Goal: Task Accomplishment & Management: Use online tool/utility

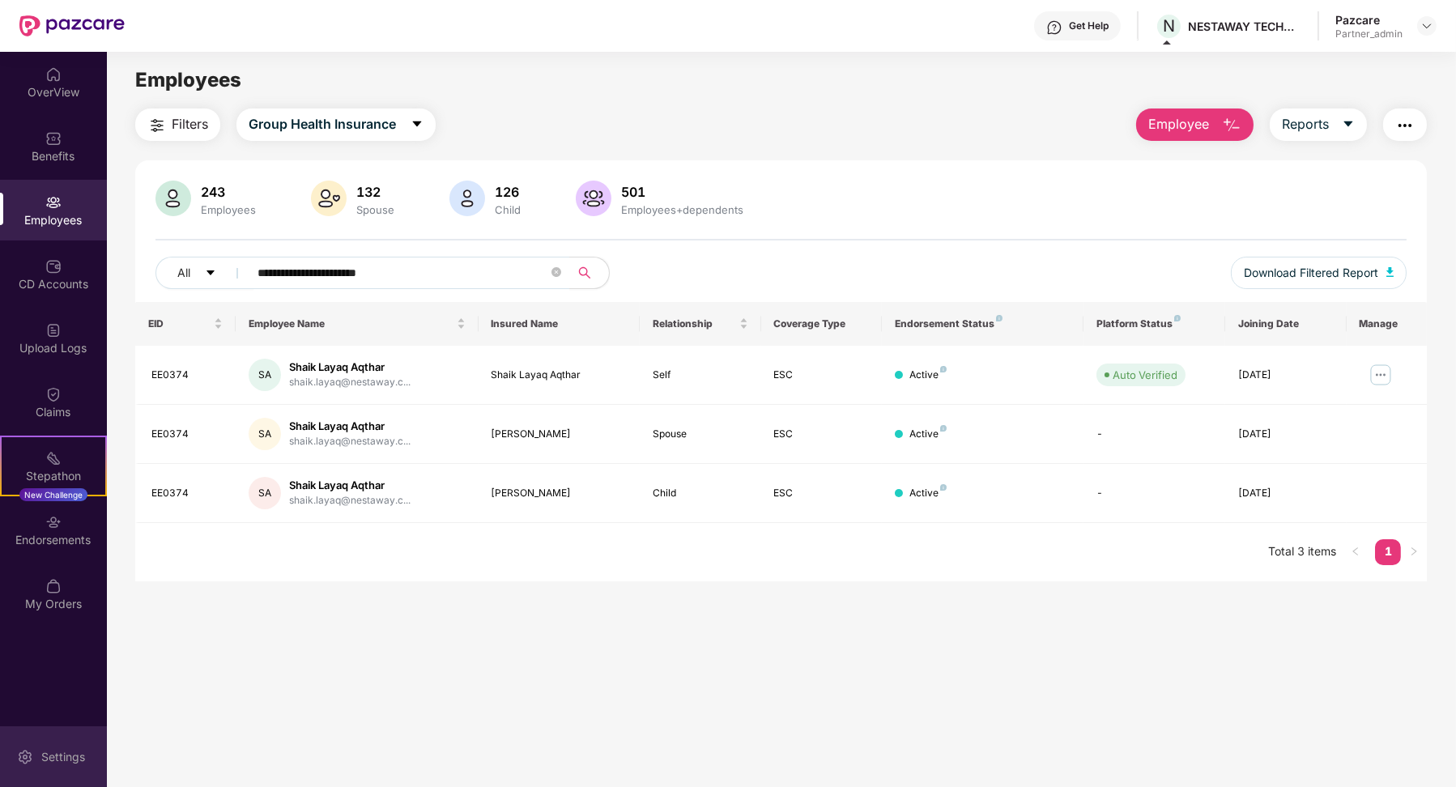
click at [45, 746] on div "Settings" at bounding box center [53, 757] width 107 height 61
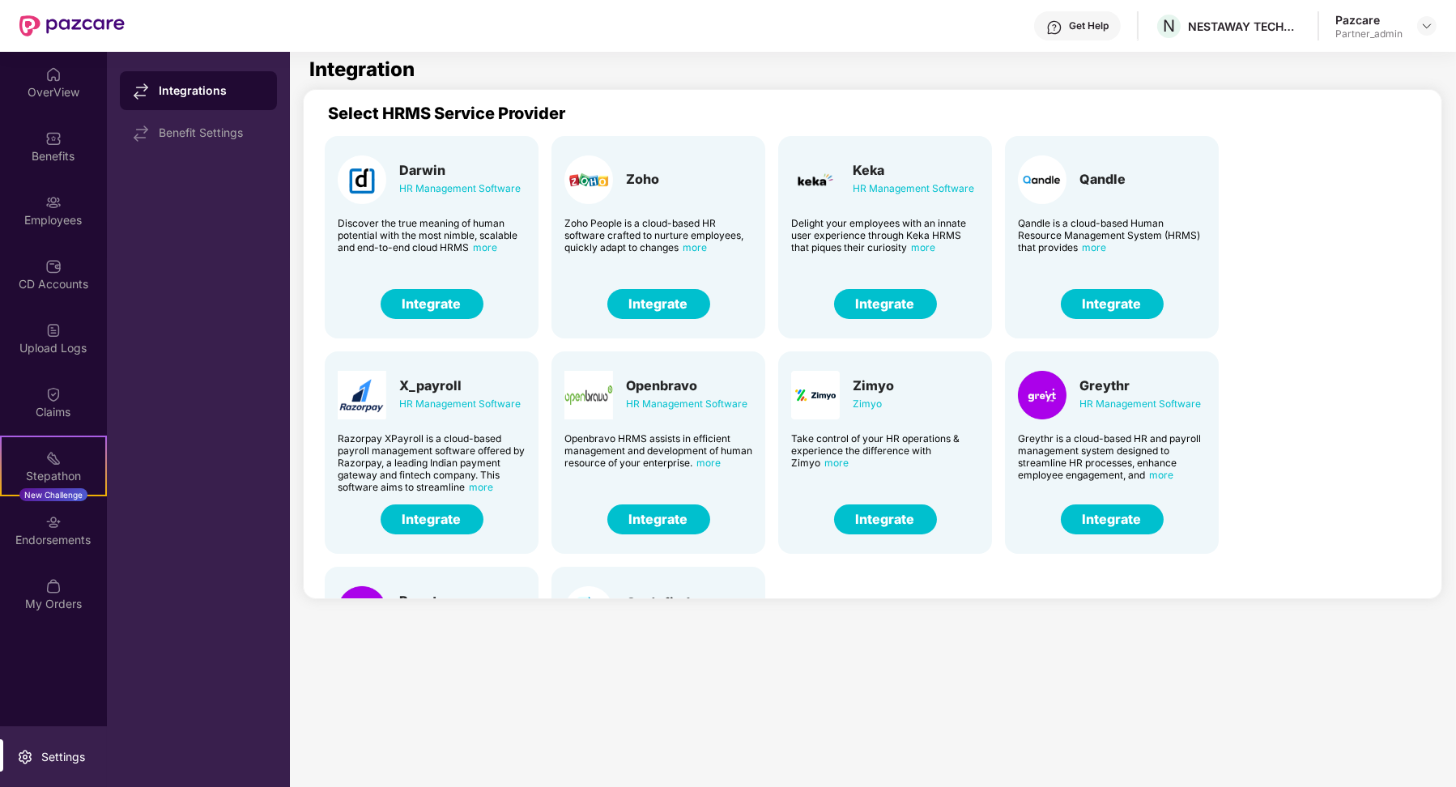
click at [650, 301] on button "Integrate" at bounding box center [659, 304] width 103 height 30
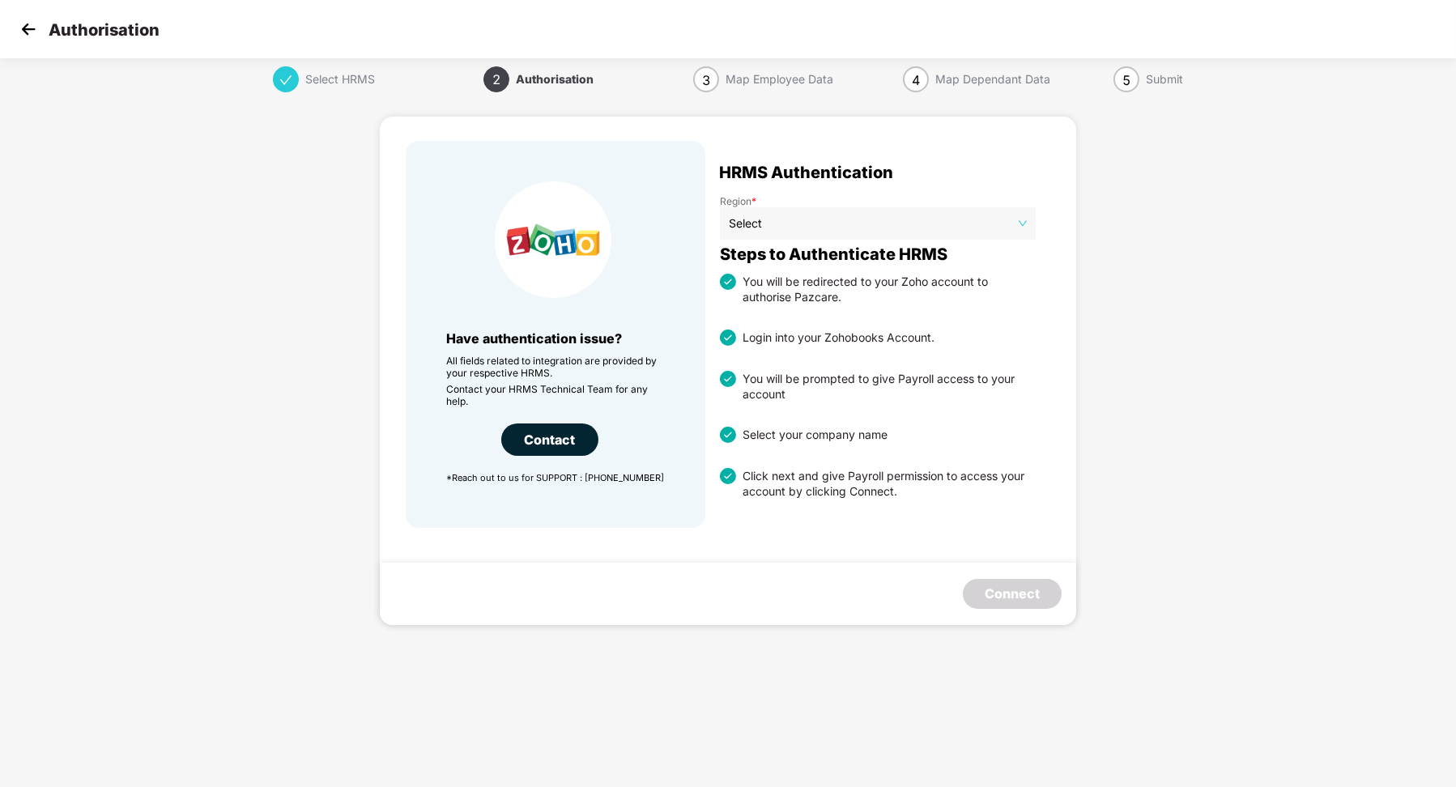
click at [34, 37] on img at bounding box center [28, 29] width 24 height 24
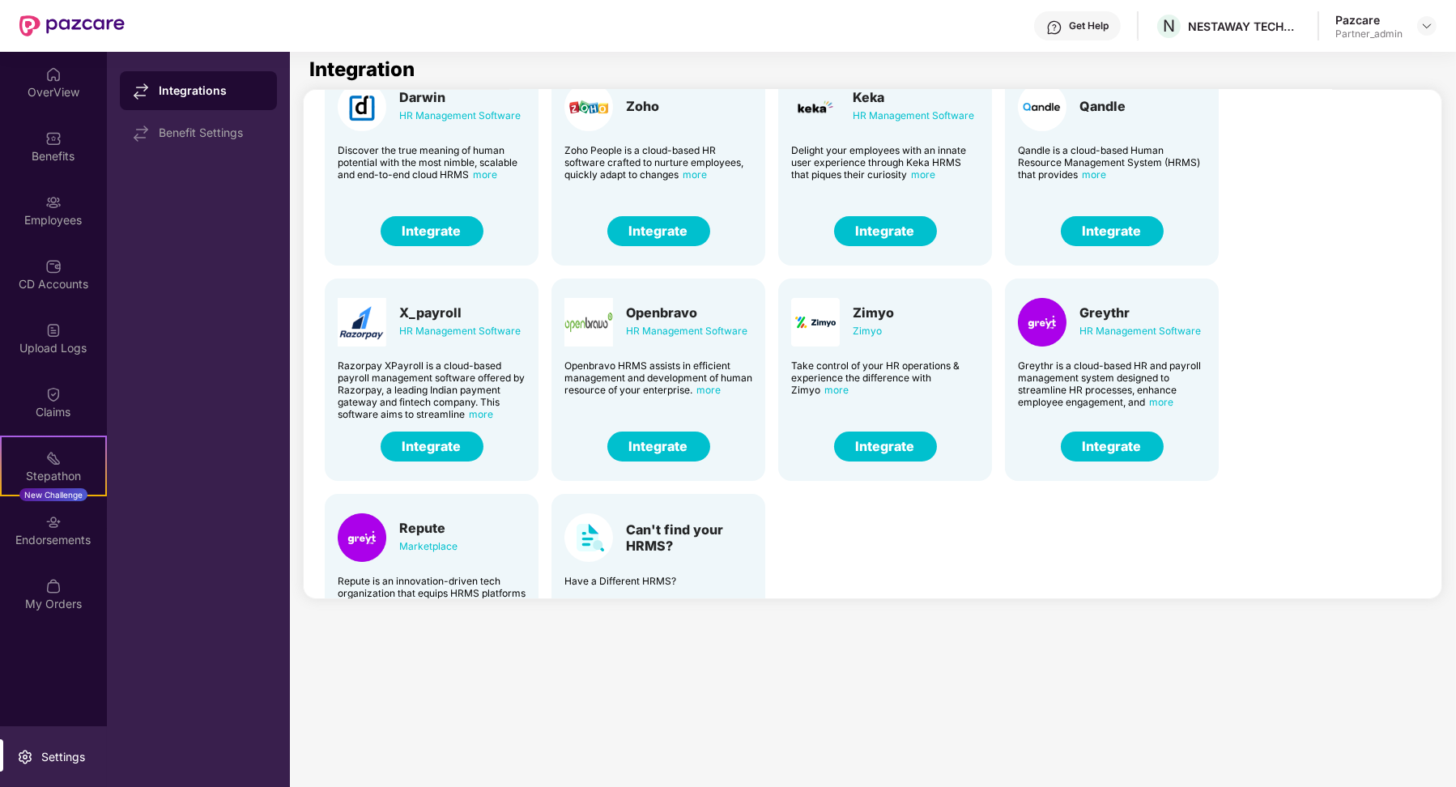
scroll to position [21, 0]
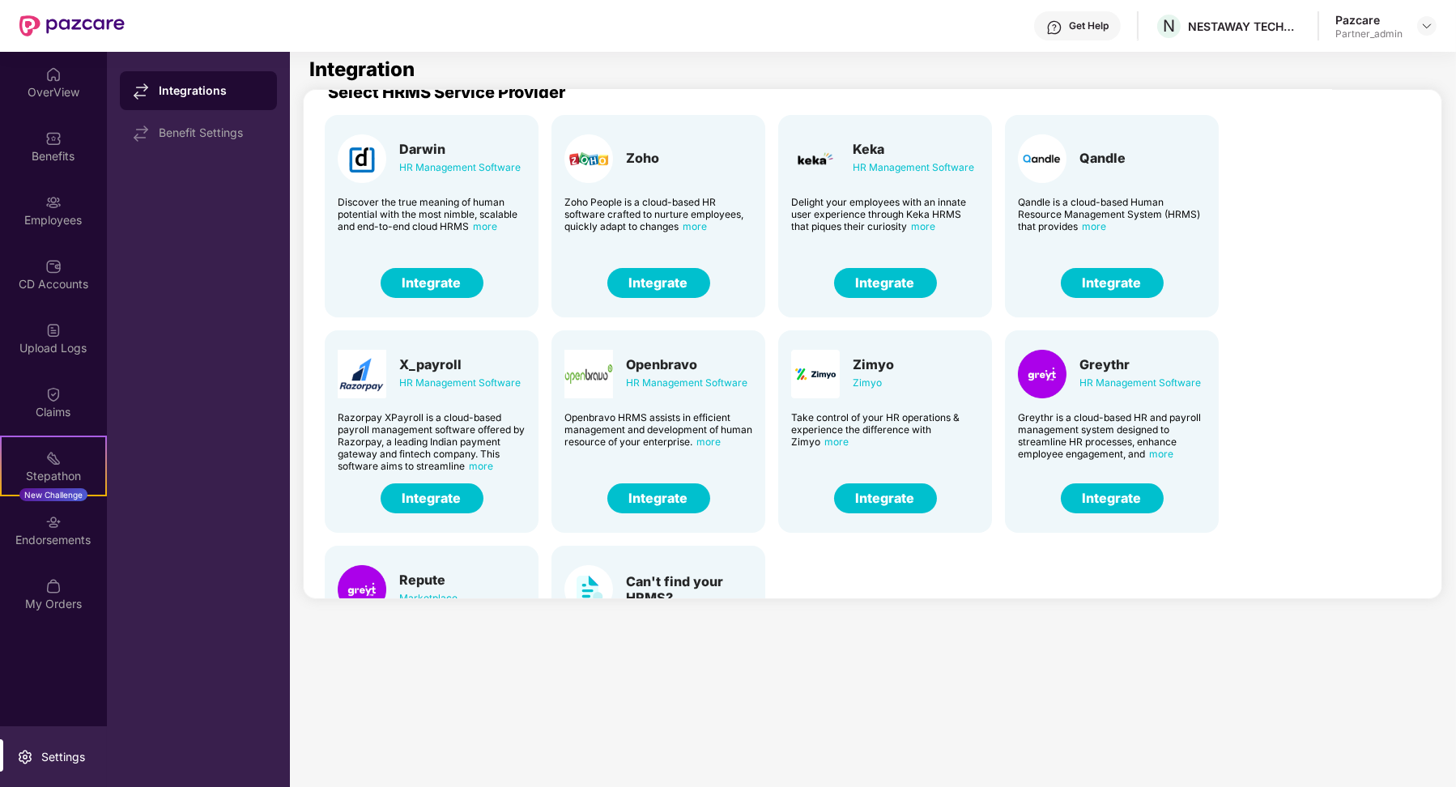
click at [908, 493] on button "Integrate" at bounding box center [885, 499] width 103 height 30
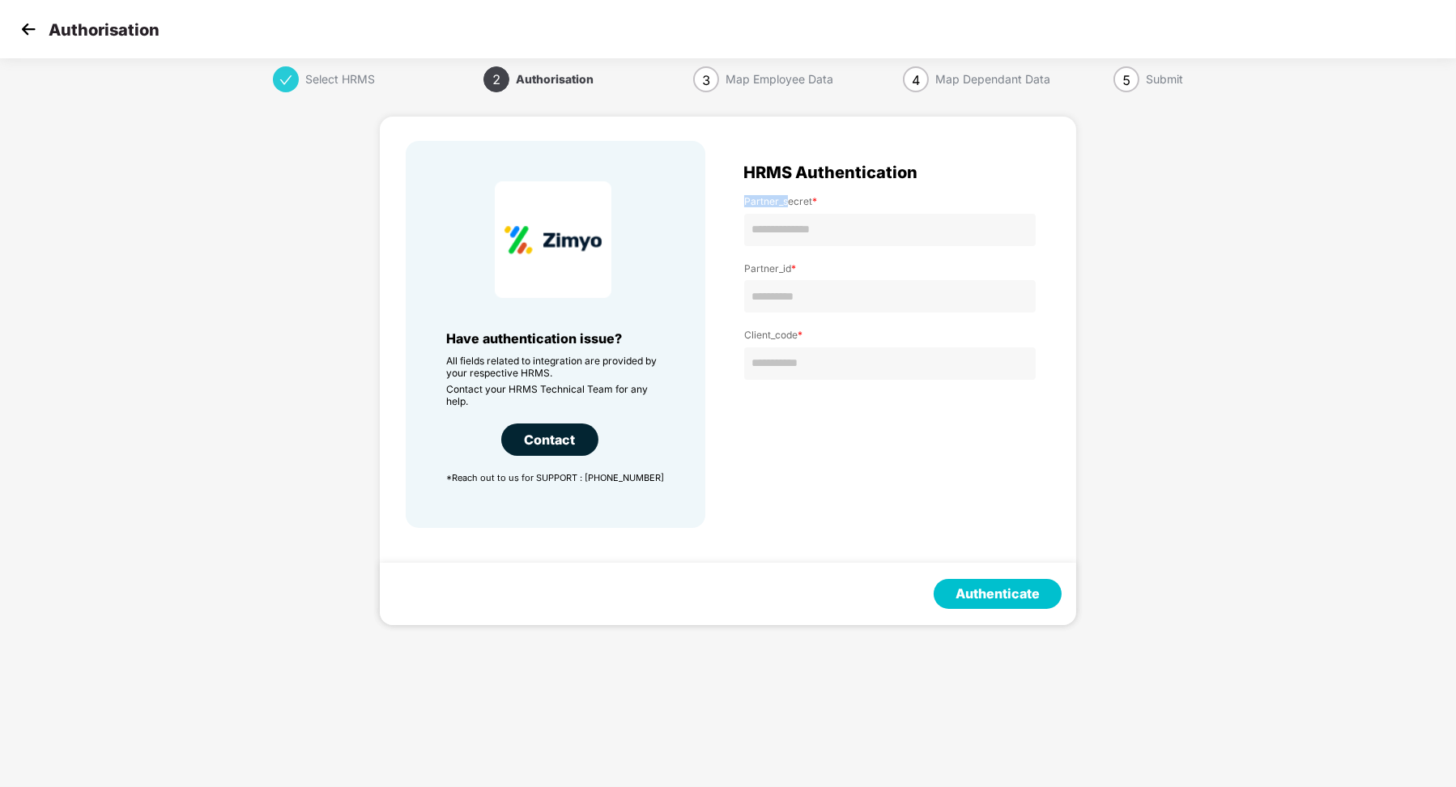
drag, startPoint x: 735, startPoint y: 187, endPoint x: 789, endPoint y: 198, distance: 55.4
click at [788, 198] on div "Partner_secret * Partner_id * Client_code *" at bounding box center [890, 341] width 321 height 324
drag, startPoint x: 743, startPoint y: 269, endPoint x: 802, endPoint y: 268, distance: 59.1
click at [804, 269] on label "Partner_id *" at bounding box center [890, 268] width 292 height 12
drag, startPoint x: 753, startPoint y: 339, endPoint x: 792, endPoint y: 339, distance: 38.9
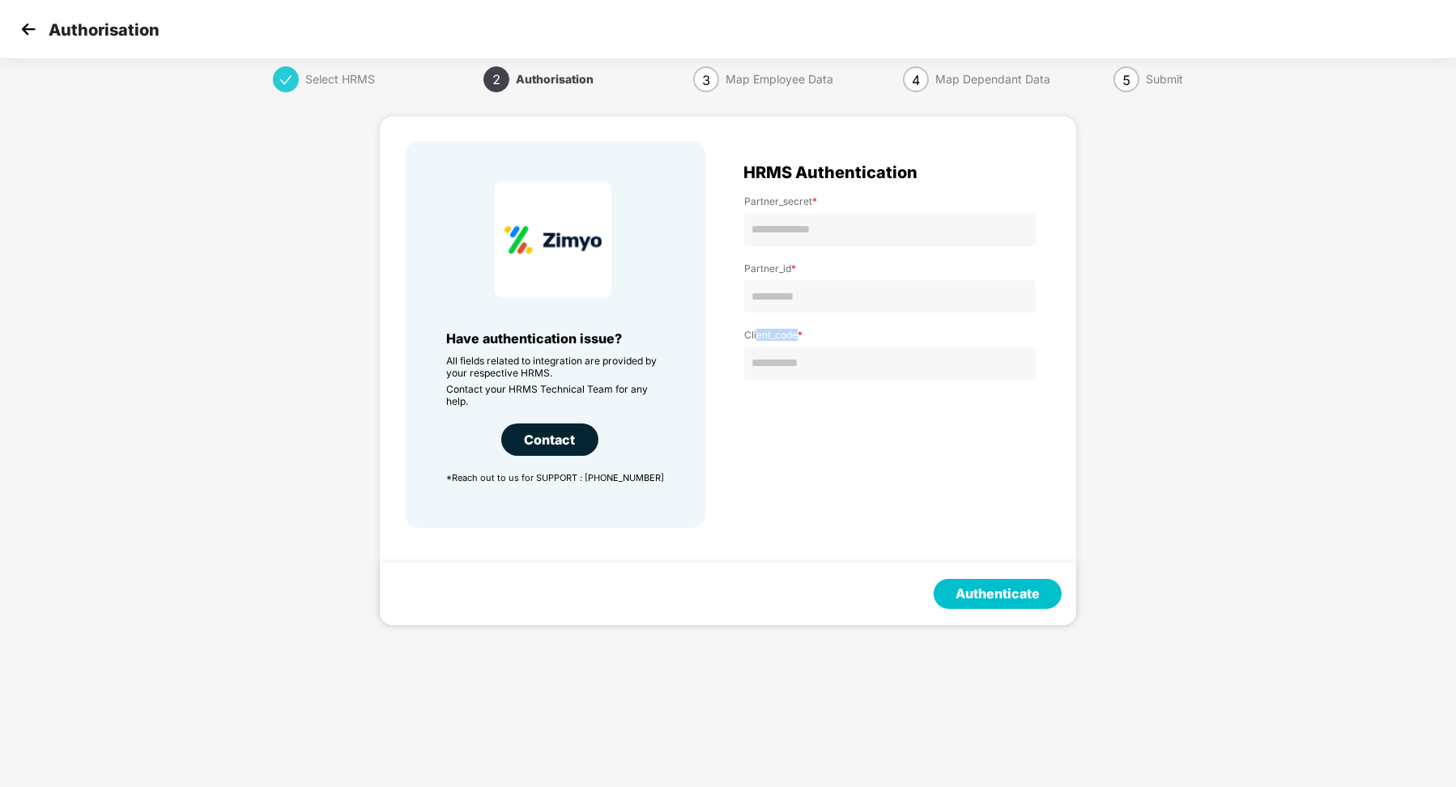
click at [790, 339] on label "Client_code *" at bounding box center [890, 335] width 292 height 12
click at [28, 28] on img at bounding box center [28, 29] width 24 height 24
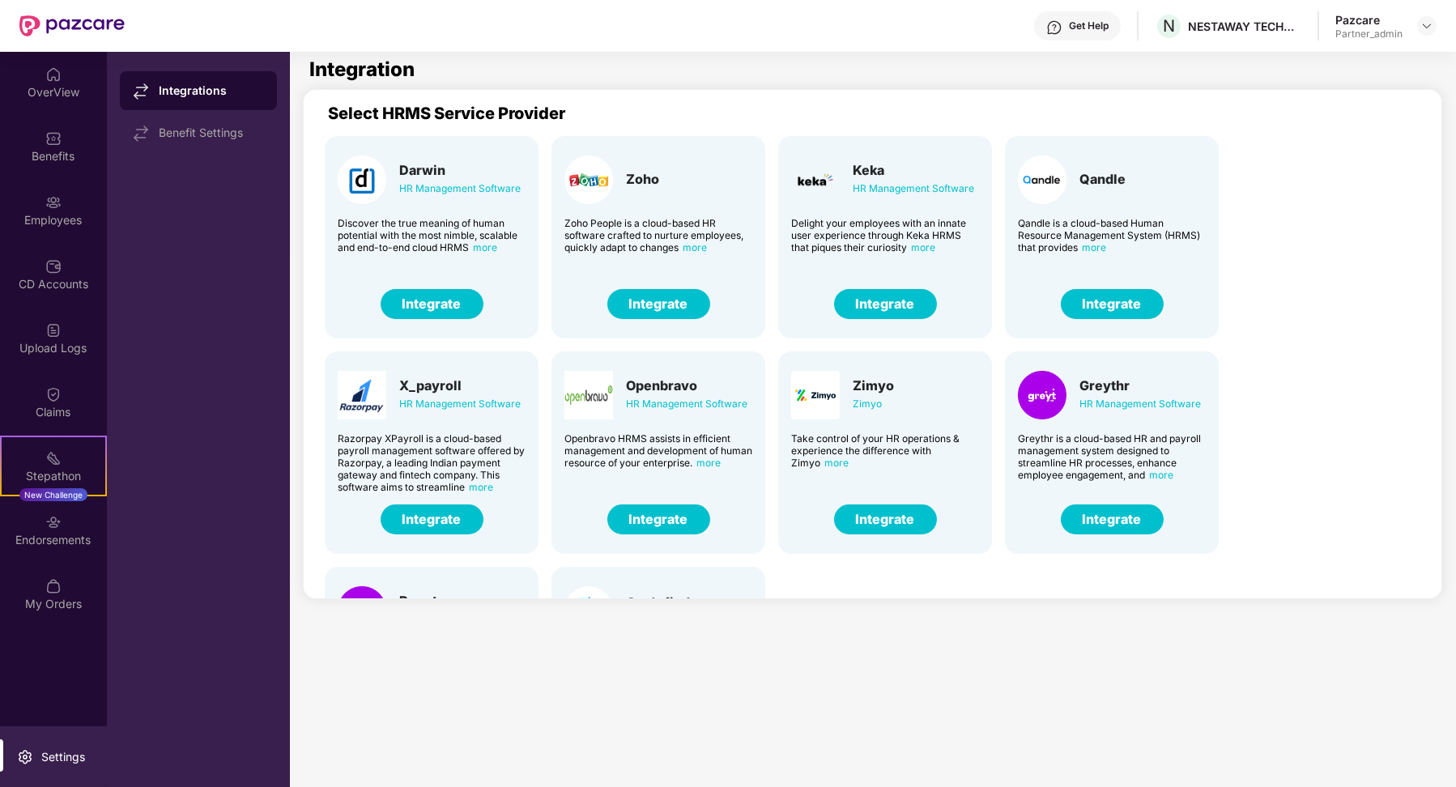
click at [882, 311] on button "Integrate" at bounding box center [885, 304] width 103 height 30
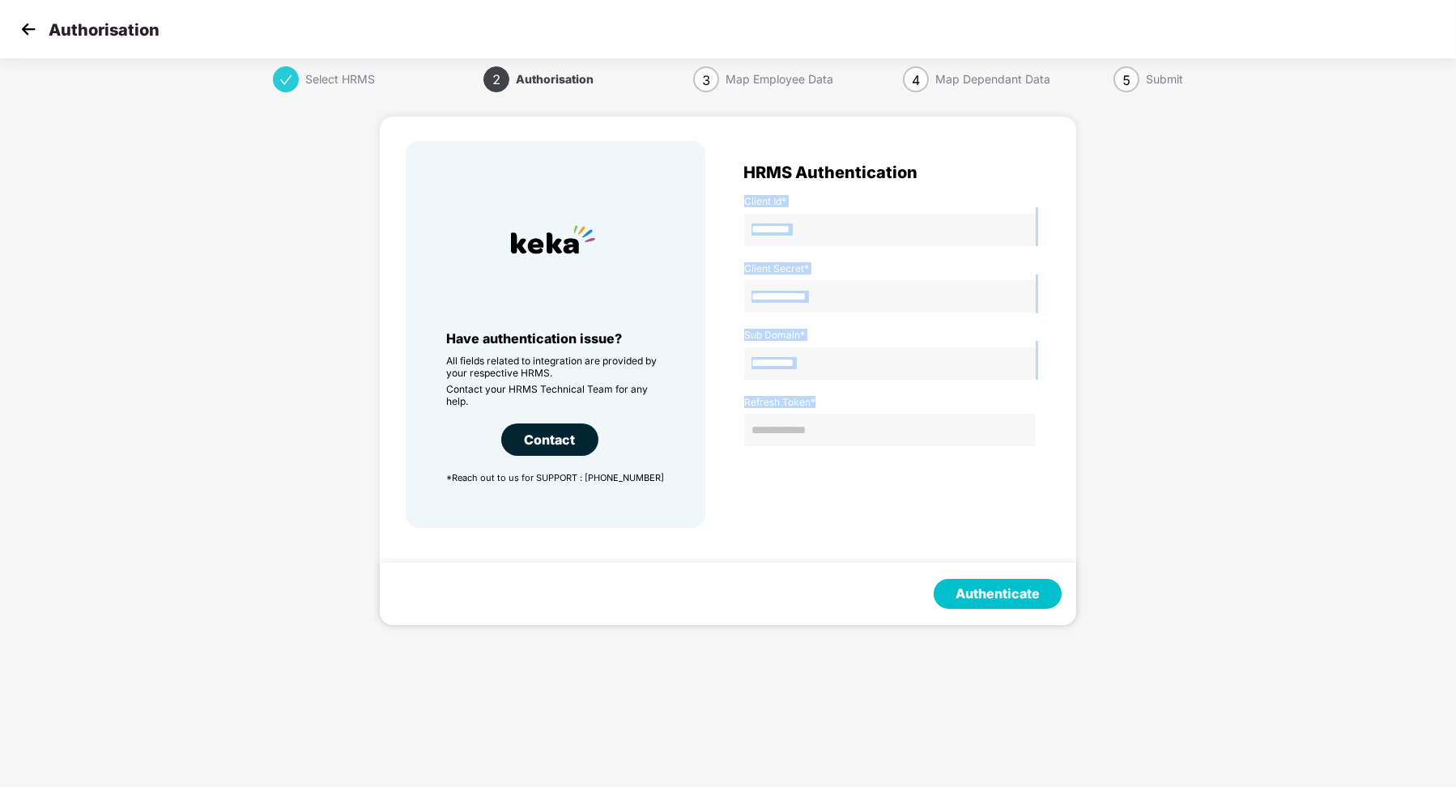
drag, startPoint x: 740, startPoint y: 202, endPoint x: 814, endPoint y: 402, distance: 213.5
click at [814, 402] on div "Client Id * Client Secret * Sub Domain * Refresh Token *" at bounding box center [890, 312] width 292 height 267
click at [814, 403] on label "Refresh Token *" at bounding box center [890, 402] width 292 height 12
click at [30, 37] on img at bounding box center [28, 29] width 24 height 24
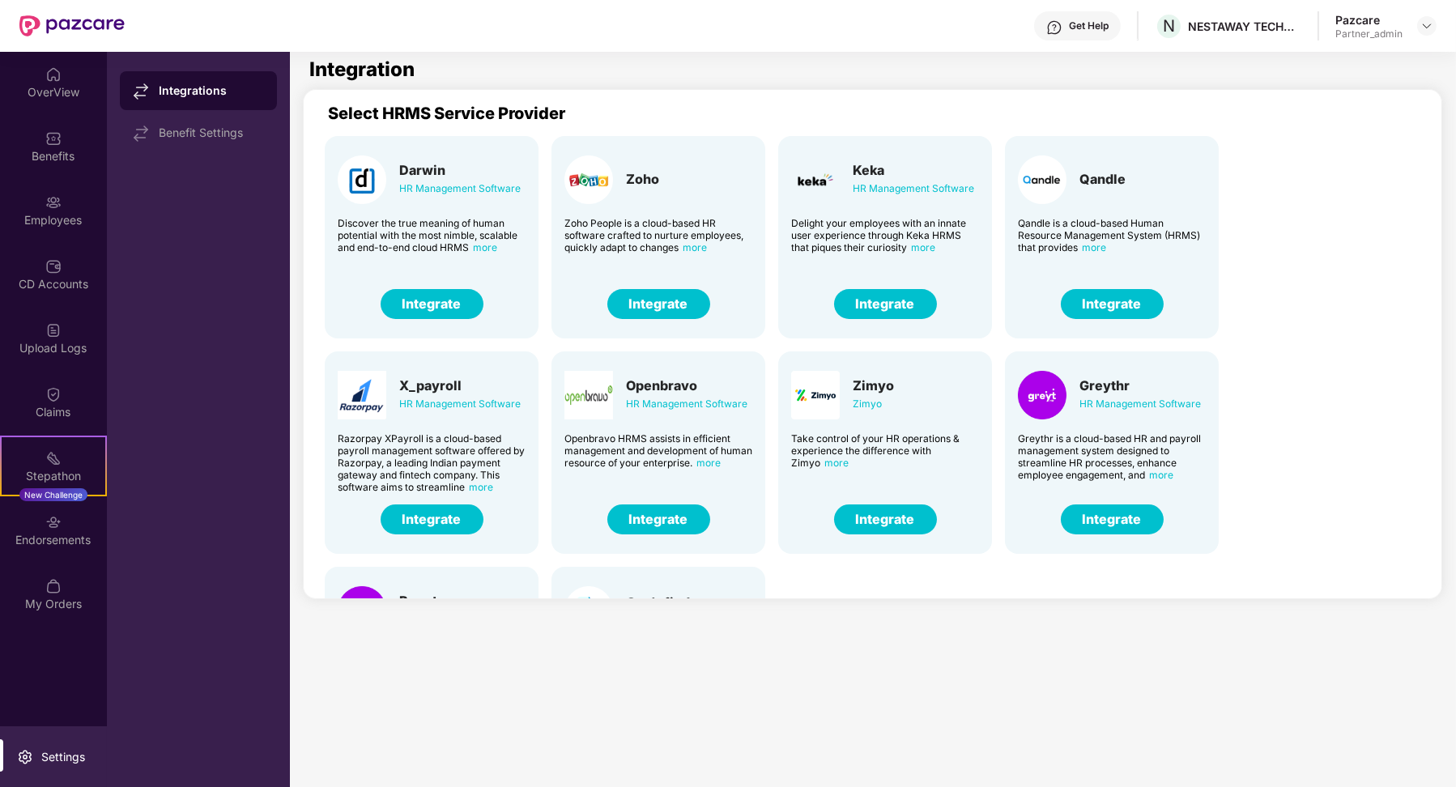
scroll to position [23, 0]
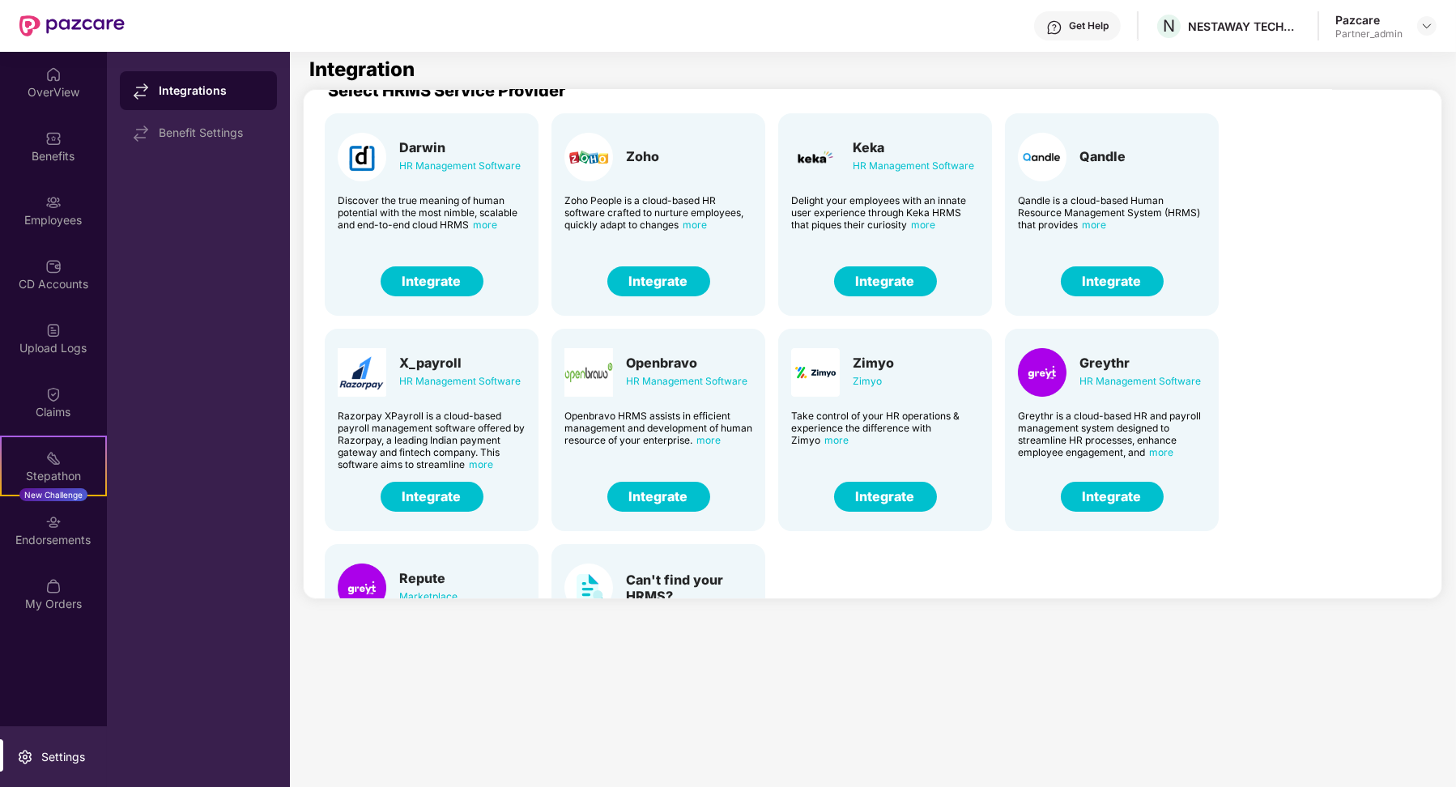
click at [436, 258] on div "Darwin HR Management Software Discover the true meaning of human potential with…" at bounding box center [432, 214] width 214 height 203
click at [436, 283] on button "Integrate" at bounding box center [432, 281] width 103 height 30
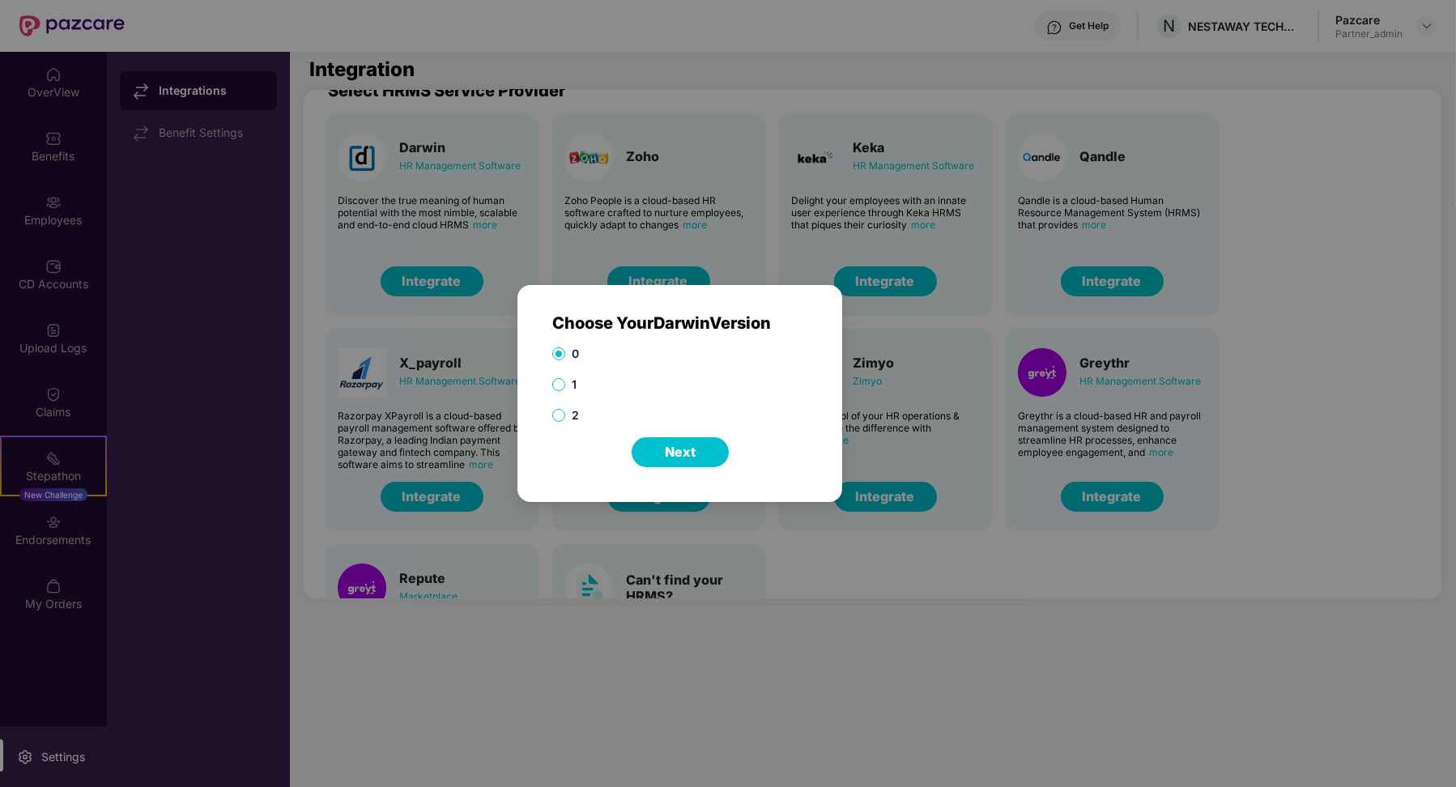
click at [654, 446] on button "Next" at bounding box center [680, 452] width 97 height 30
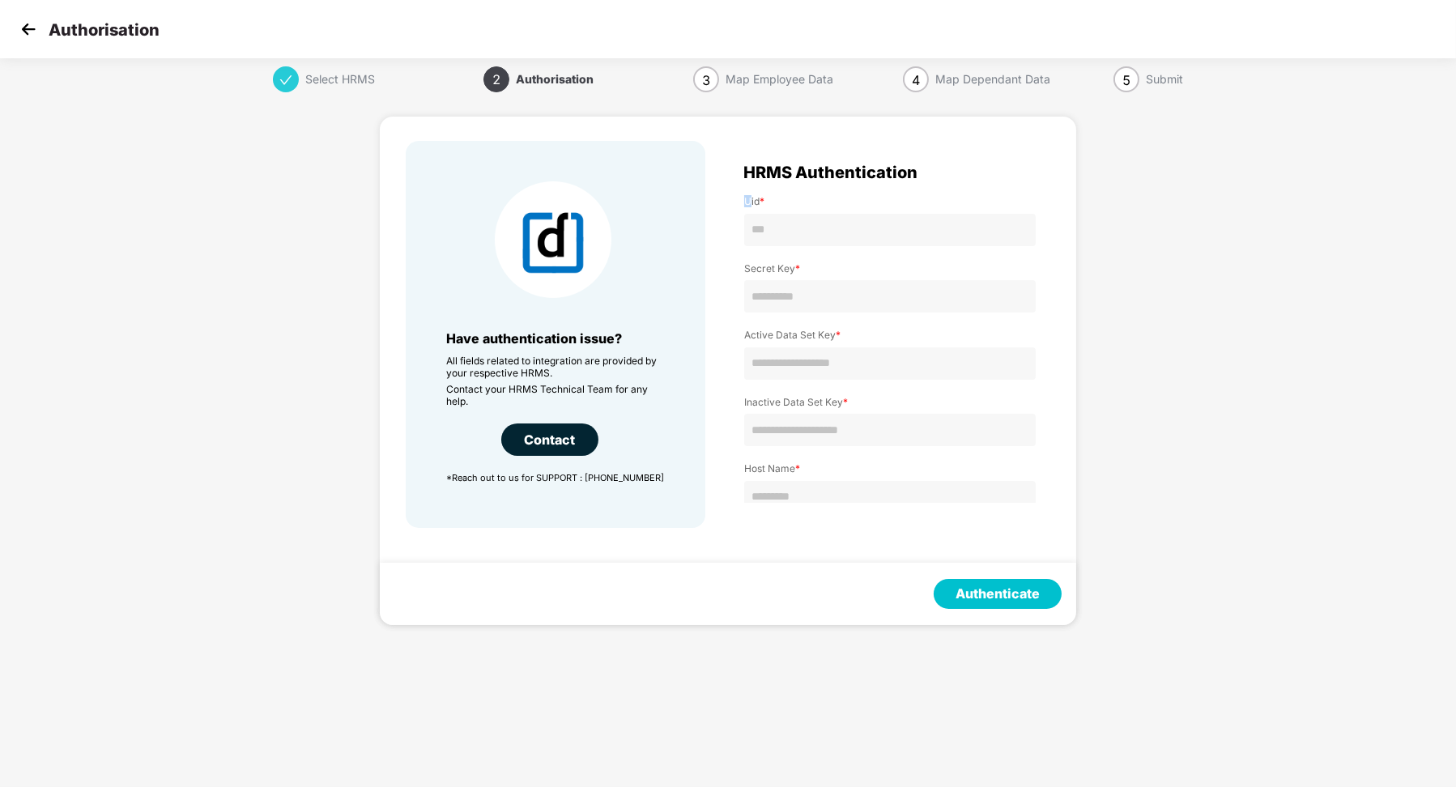
drag, startPoint x: 745, startPoint y: 203, endPoint x: 770, endPoint y: 213, distance: 26.5
click at [770, 211] on div "Uid * Secret Key * Active Data Set Key * Inactive Data Set Key * Host Name * Ad…" at bounding box center [890, 379] width 292 height 401
drag, startPoint x: 771, startPoint y: 261, endPoint x: 794, endPoint y: 317, distance: 60.3
click at [794, 317] on div "Uid * Secret Key * Active Data Set Key * Inactive Data Set Key * Host Name * Ad…" at bounding box center [890, 379] width 292 height 401
drag, startPoint x: 763, startPoint y: 399, endPoint x: 818, endPoint y: 402, distance: 55.2
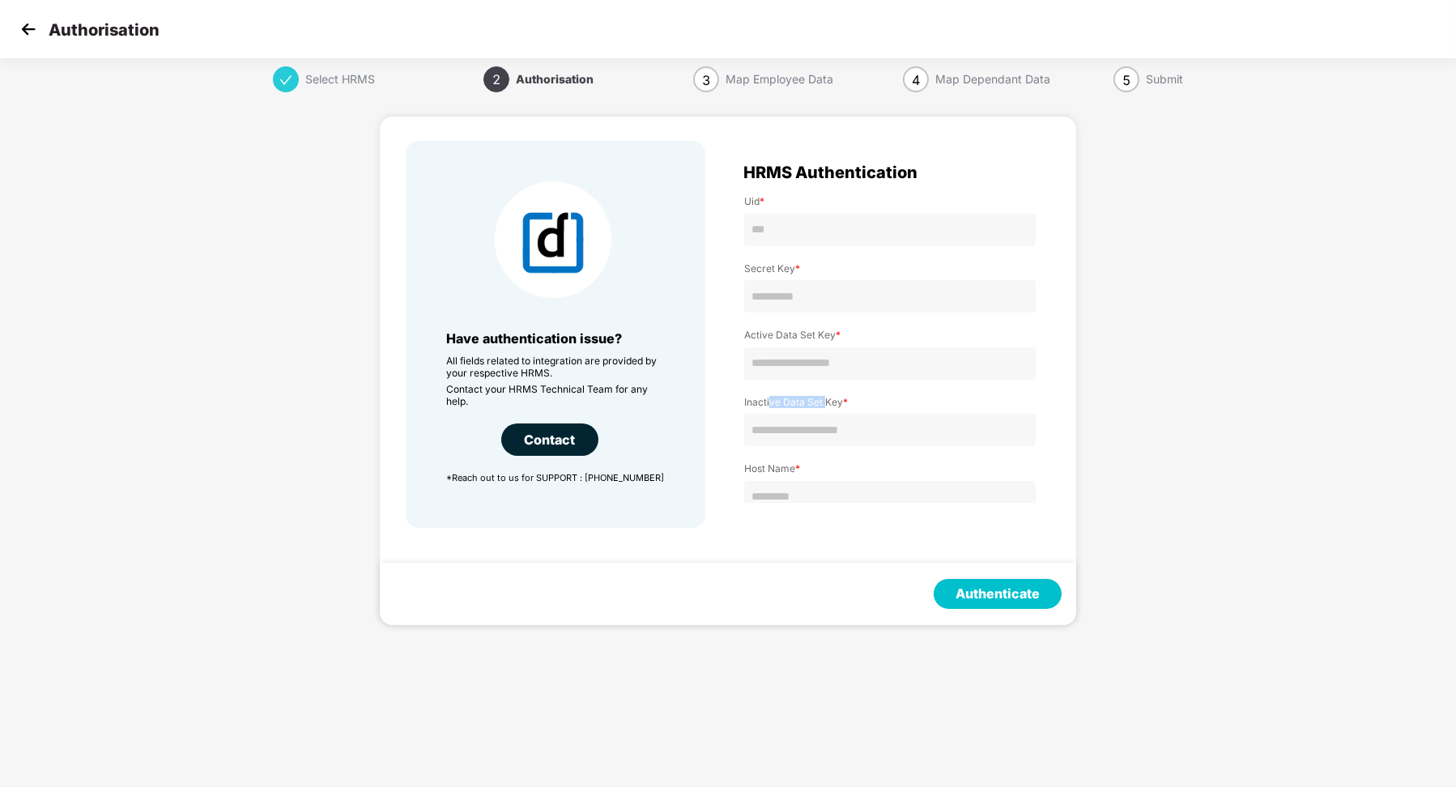
click at [821, 402] on label "Inactive Data Set Key *" at bounding box center [890, 402] width 292 height 12
click at [34, 38] on img at bounding box center [28, 29] width 24 height 24
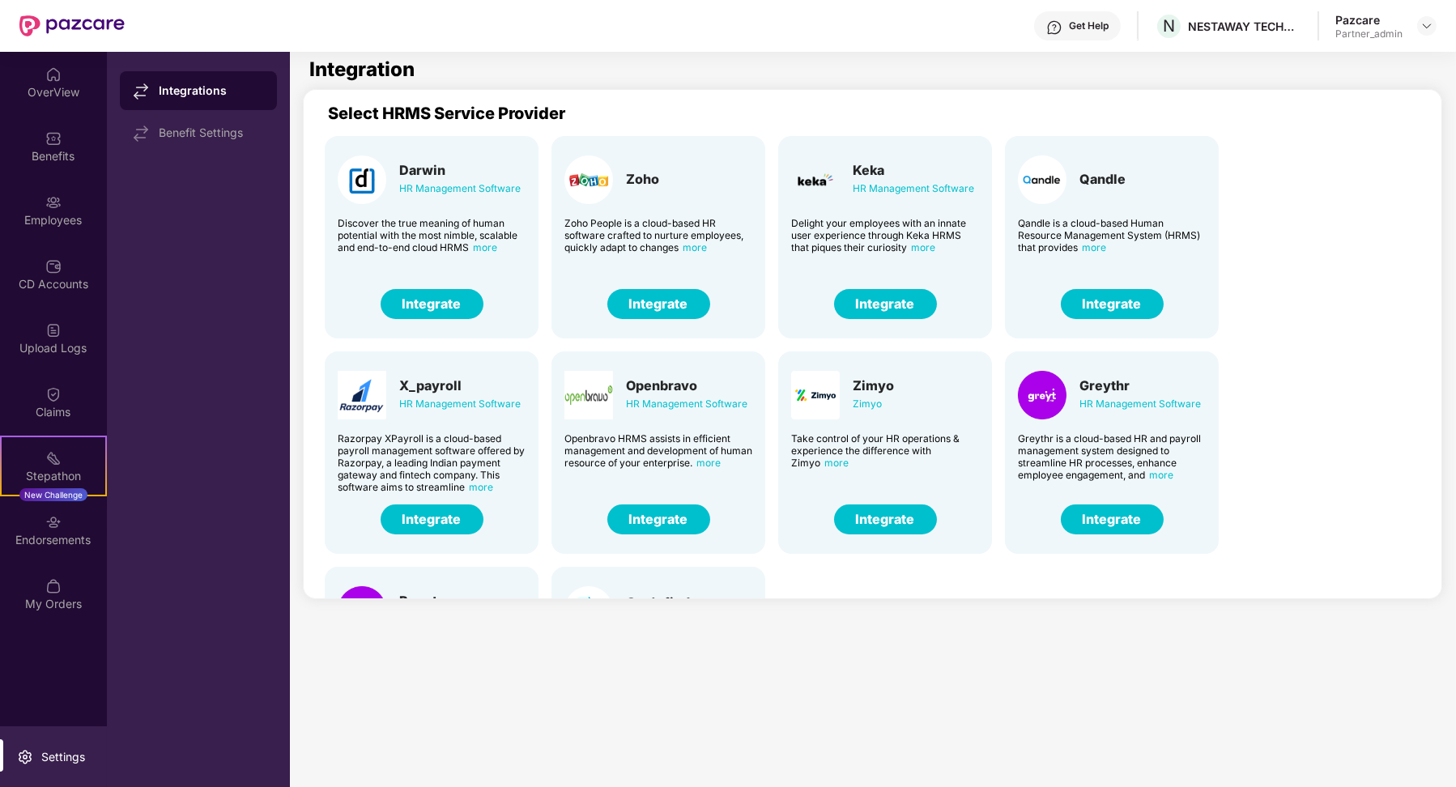
click at [433, 294] on button "Integrate" at bounding box center [432, 304] width 103 height 30
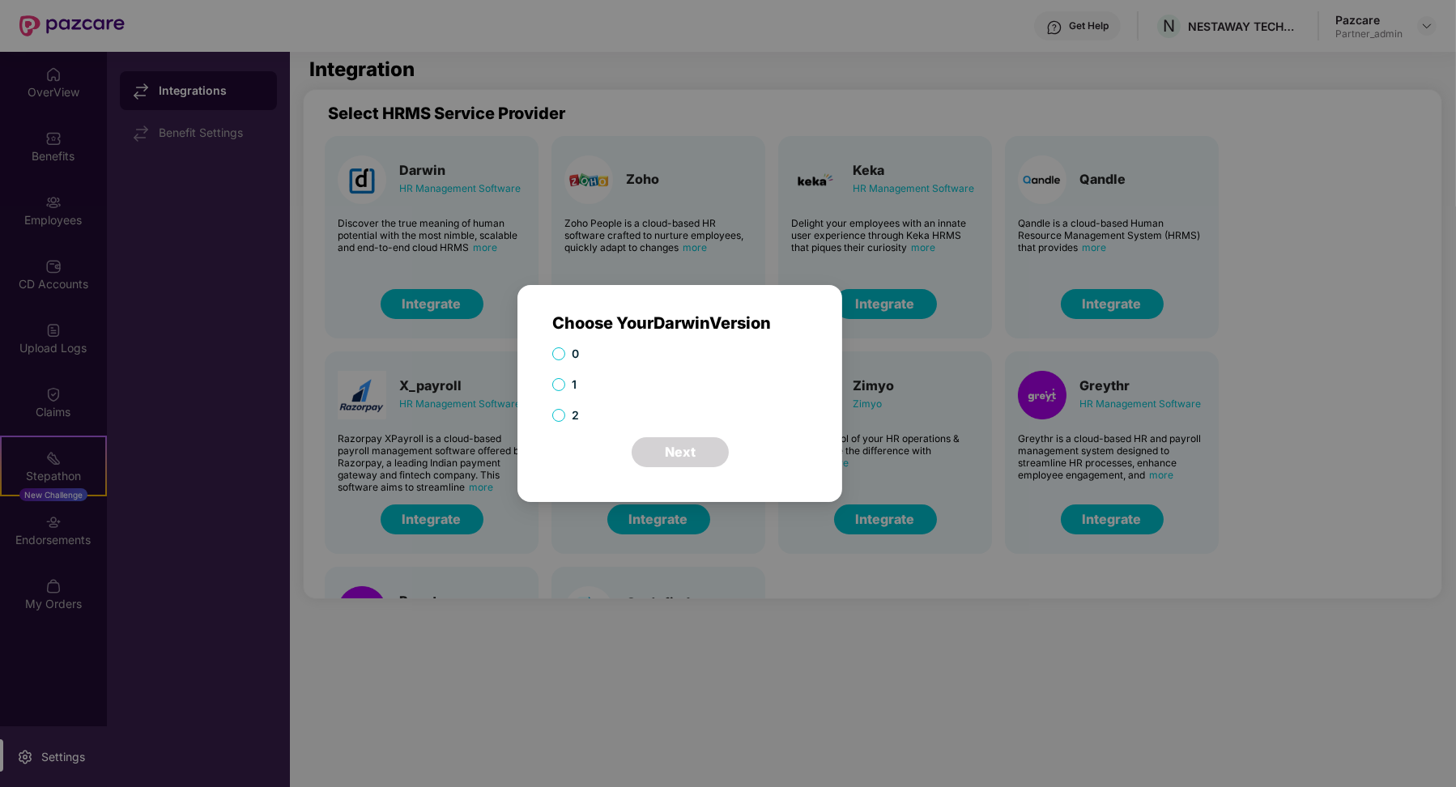
click at [568, 390] on span "1" at bounding box center [574, 385] width 18 height 18
click at [677, 442] on button "Next" at bounding box center [680, 452] width 97 height 30
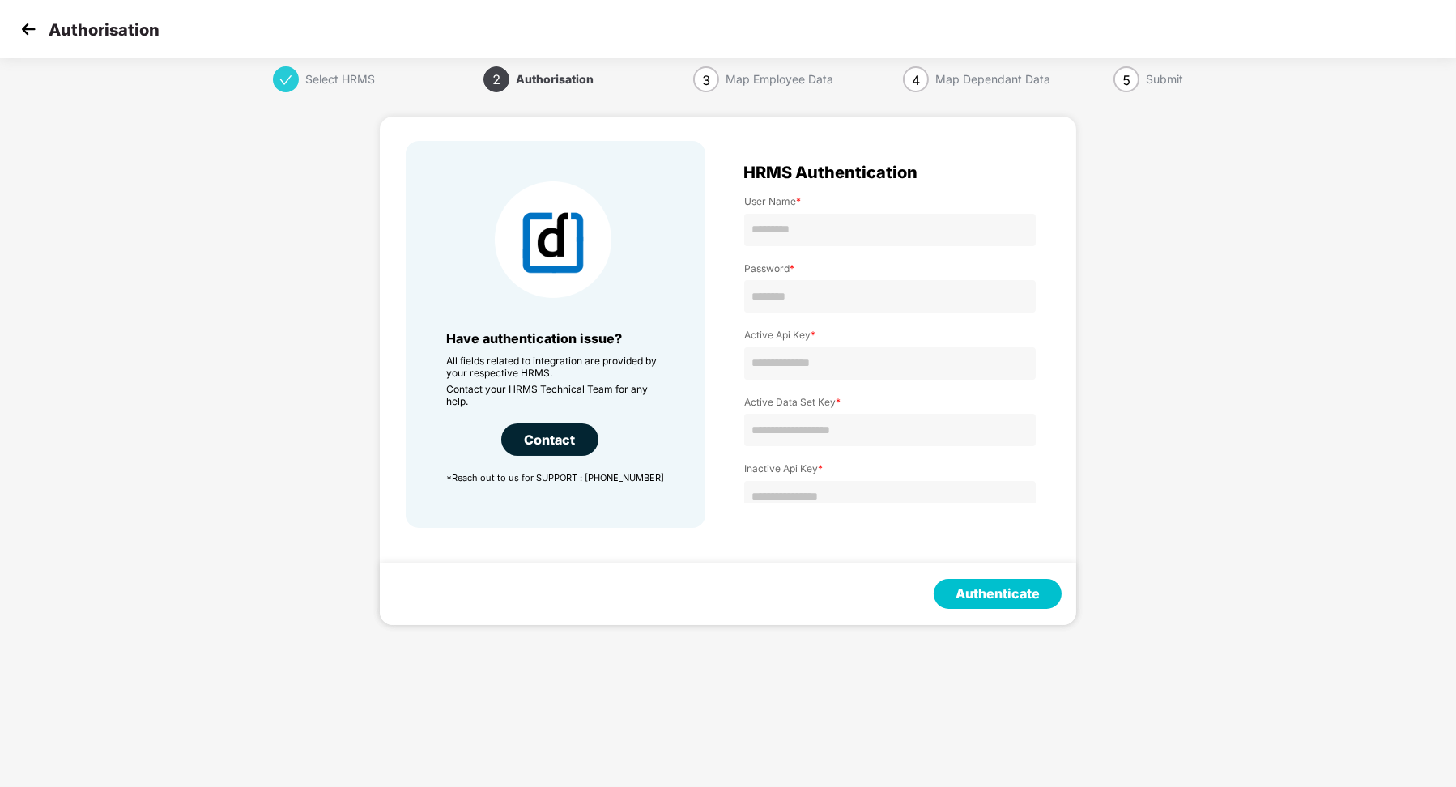
click at [37, 34] on img at bounding box center [28, 29] width 24 height 24
